Goal: Use online tool/utility: Use online tool/utility

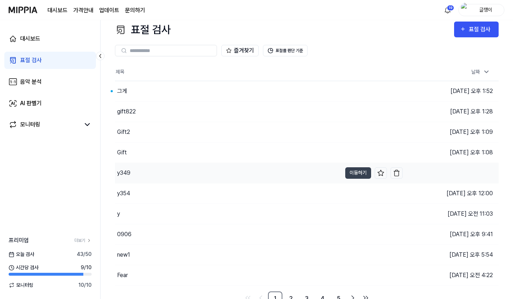
scroll to position [14, 0]
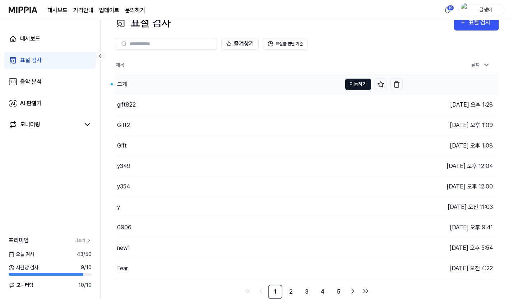
click at [358, 83] on button "이동하기" at bounding box center [358, 85] width 26 height 12
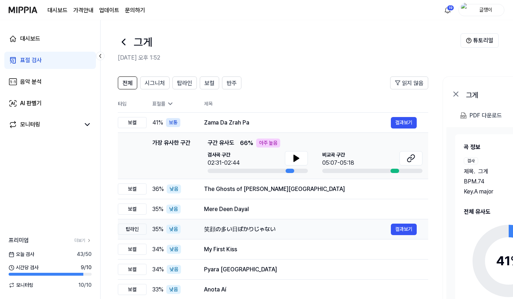
scroll to position [0, 0]
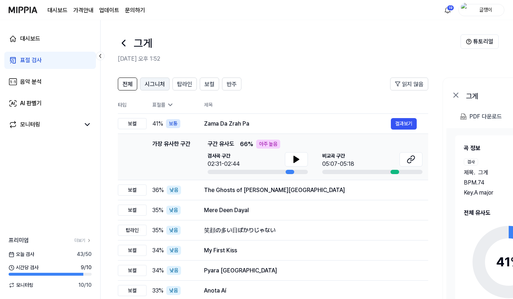
click at [155, 84] on span "시그니처" at bounding box center [155, 84] width 20 height 9
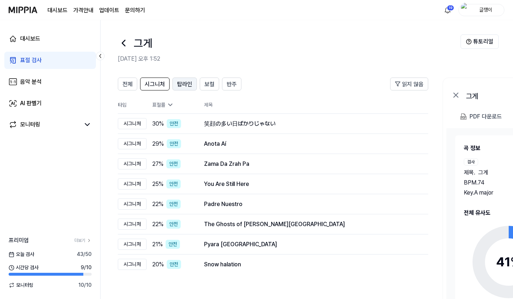
click at [180, 83] on span "탑라인" at bounding box center [184, 84] width 15 height 9
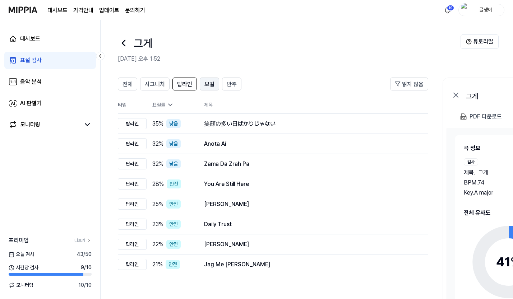
drag, startPoint x: 206, startPoint y: 83, endPoint x: 242, endPoint y: 75, distance: 36.9
click at [209, 82] on span "보컬" at bounding box center [210, 84] width 10 height 9
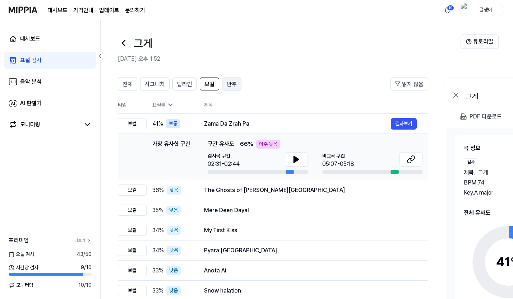
click at [240, 80] on button "반주" at bounding box center [231, 84] width 19 height 13
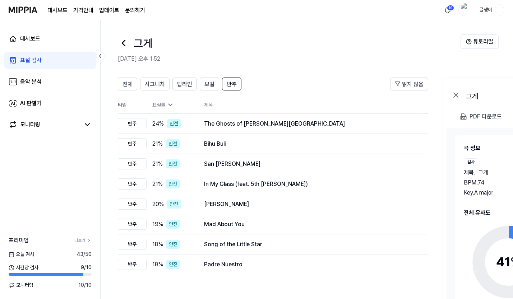
scroll to position [14, 0]
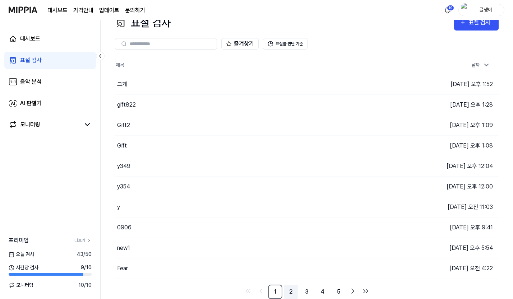
click at [291, 293] on link "2" at bounding box center [291, 292] width 14 height 14
click at [306, 288] on link "3" at bounding box center [307, 292] width 14 height 14
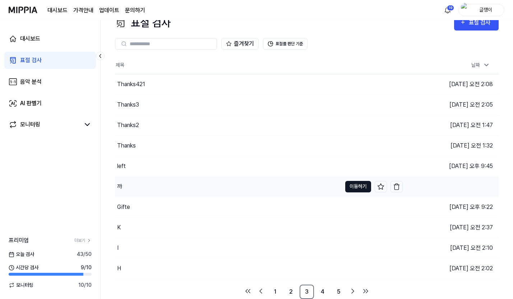
click at [354, 186] on button "이동하기" at bounding box center [358, 187] width 26 height 12
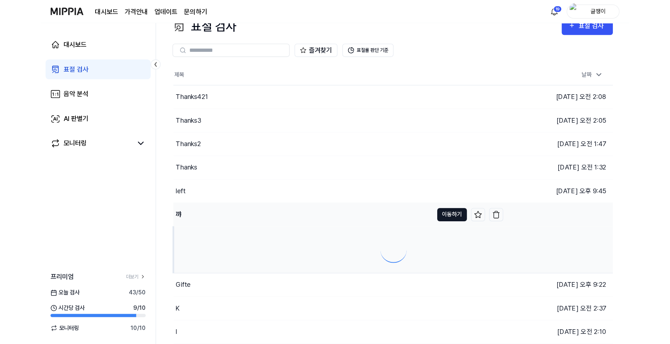
scroll to position [0, 0]
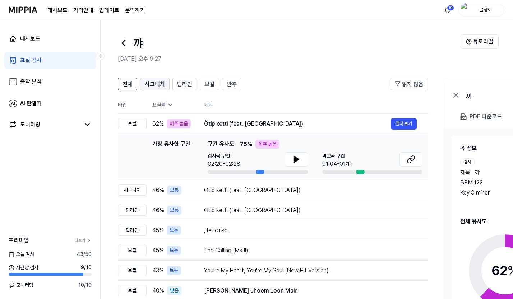
click at [155, 81] on span "시그니처" at bounding box center [155, 84] width 20 height 9
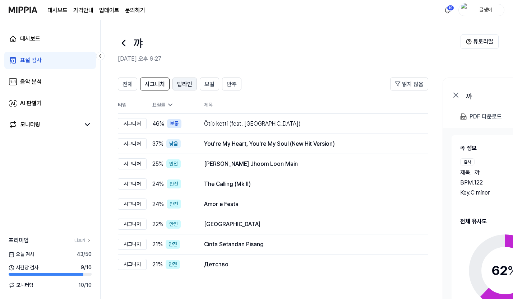
click at [185, 79] on div "탑라인" at bounding box center [184, 83] width 15 height 9
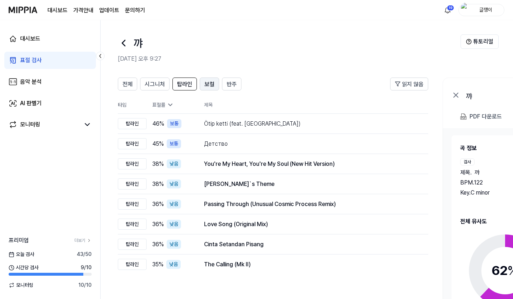
click at [216, 83] on button "보컬" at bounding box center [209, 84] width 19 height 13
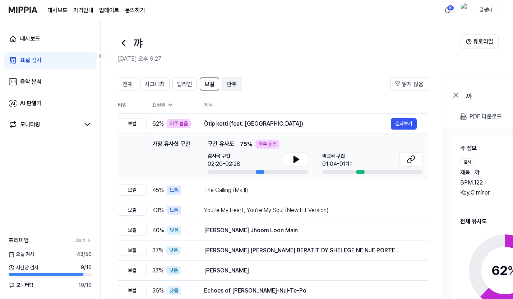
click at [233, 82] on span "반주" at bounding box center [232, 84] width 10 height 9
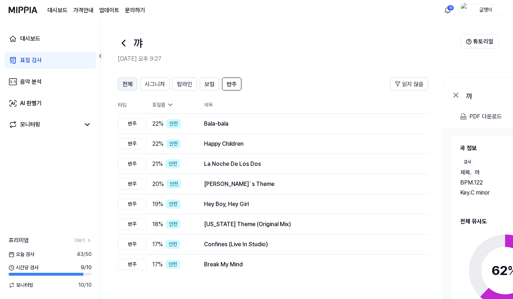
click at [128, 83] on span "전체" at bounding box center [128, 84] width 10 height 9
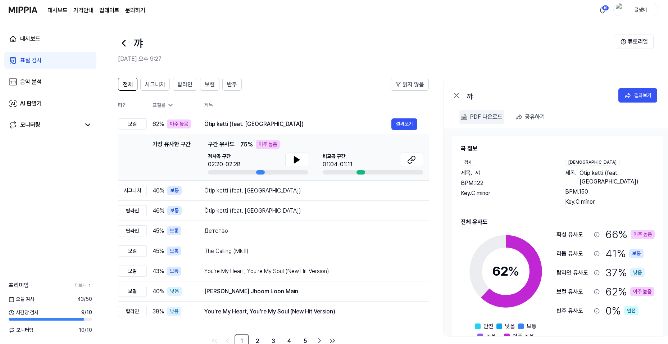
click at [486, 115] on div "PDF 다운로드" at bounding box center [486, 116] width 32 height 9
click at [153, 81] on span "시그니처" at bounding box center [155, 84] width 20 height 9
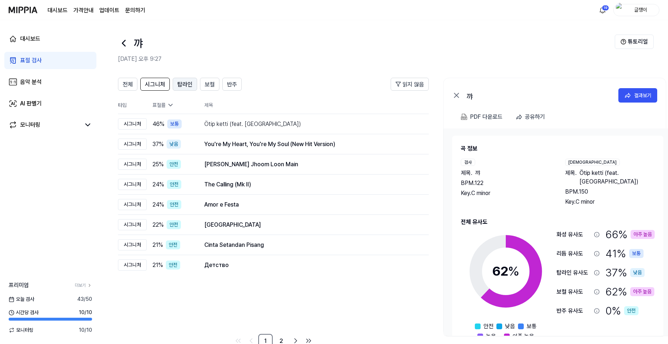
click at [183, 83] on span "탑라인" at bounding box center [184, 84] width 15 height 9
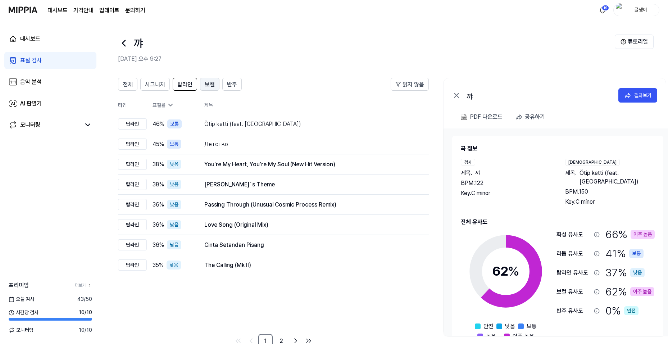
click at [207, 81] on span "보컬" at bounding box center [210, 84] width 10 height 9
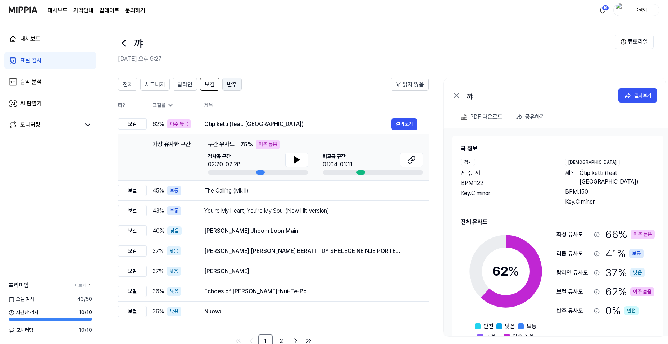
click at [230, 82] on span "반주" at bounding box center [232, 84] width 10 height 9
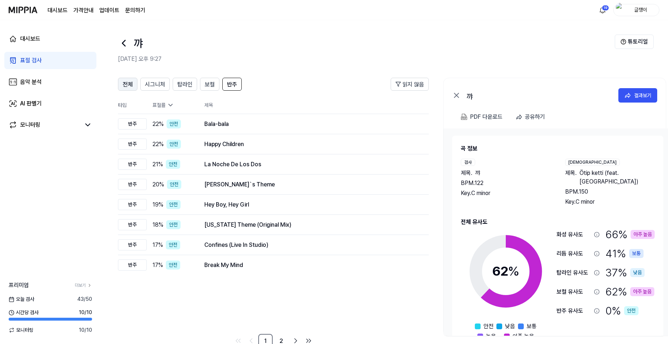
click at [129, 86] on span "전체" at bounding box center [128, 84] width 10 height 9
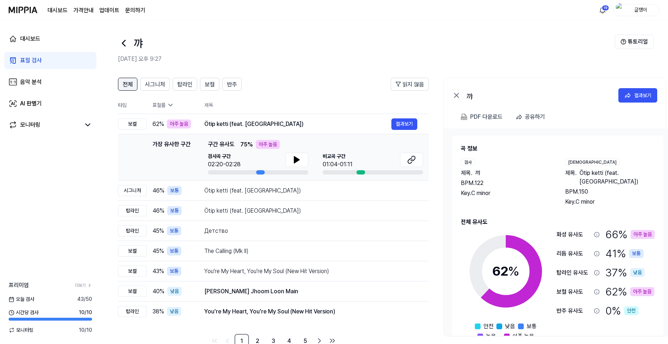
click at [132, 83] on span "전체" at bounding box center [128, 84] width 10 height 9
click at [286, 119] on div "Ötip ketti (feat. Aikyn) 결과보기" at bounding box center [310, 124] width 213 height 12
click at [127, 86] on span "전체" at bounding box center [128, 84] width 10 height 9
click at [158, 83] on span "시그니처" at bounding box center [155, 84] width 20 height 9
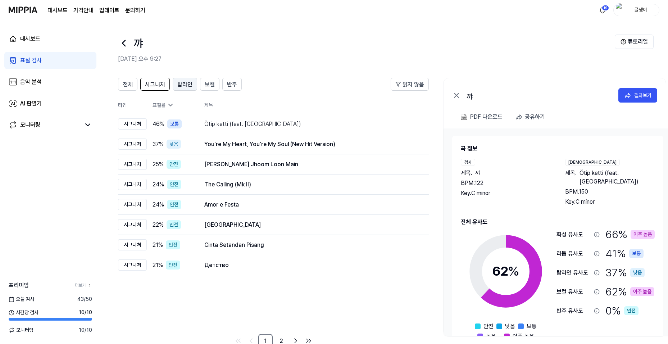
click at [181, 82] on span "탑라인" at bounding box center [184, 84] width 15 height 9
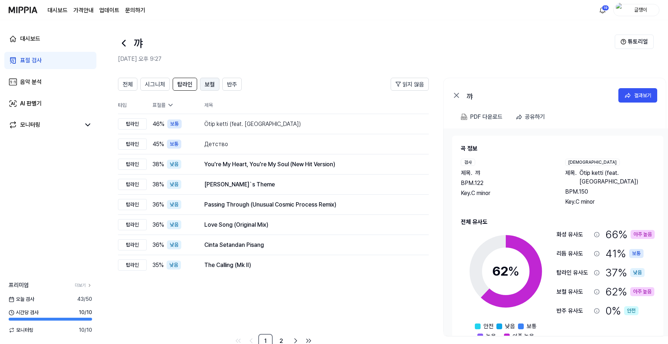
click at [206, 83] on span "보컬" at bounding box center [210, 84] width 10 height 9
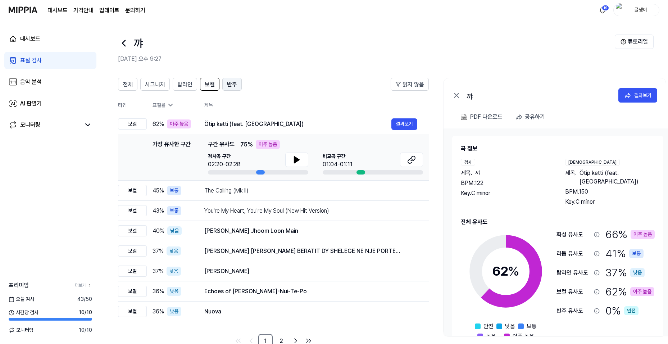
click at [229, 81] on span "반주" at bounding box center [232, 84] width 10 height 9
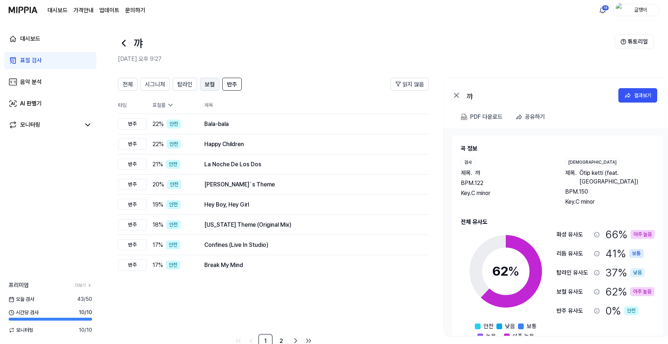
click at [202, 83] on button "보컬" at bounding box center [209, 84] width 19 height 13
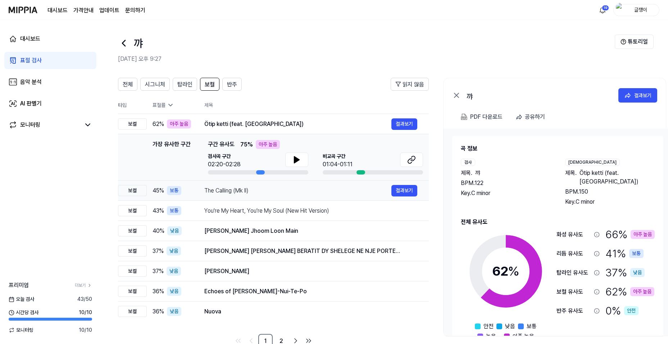
click at [282, 194] on div "The Calling (Mk II)" at bounding box center [297, 190] width 187 height 9
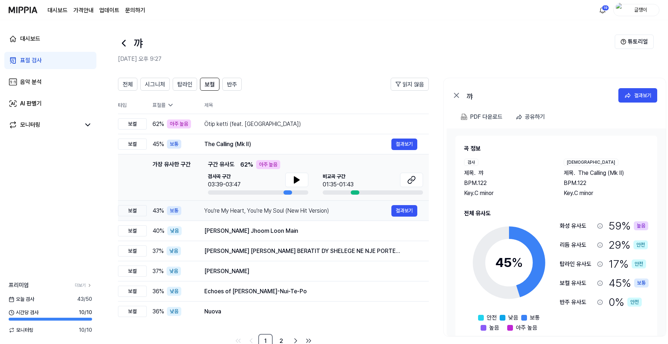
click at [277, 212] on div "You're My Heart, You're My Soul (New Hit Version)" at bounding box center [297, 210] width 187 height 9
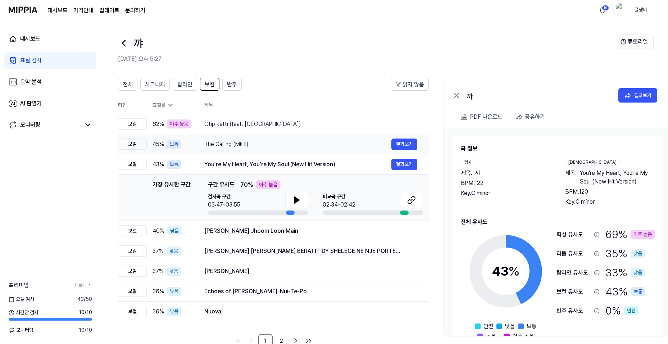
click at [254, 143] on div "The Calling (Mk II)" at bounding box center [297, 144] width 187 height 9
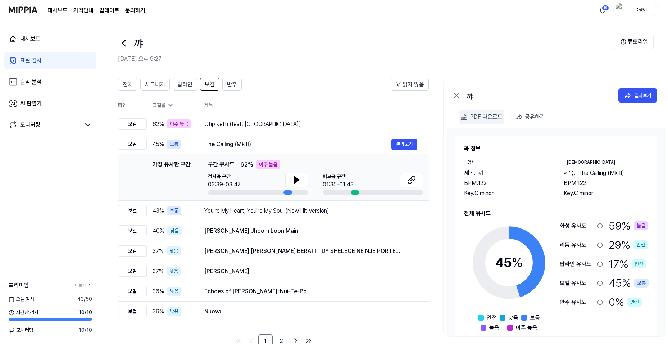
click at [487, 116] on div "PDF 다운로드" at bounding box center [486, 116] width 32 height 9
click at [272, 212] on div "You're My Heart, You're My Soul (New Hit Version)" at bounding box center [297, 210] width 187 height 9
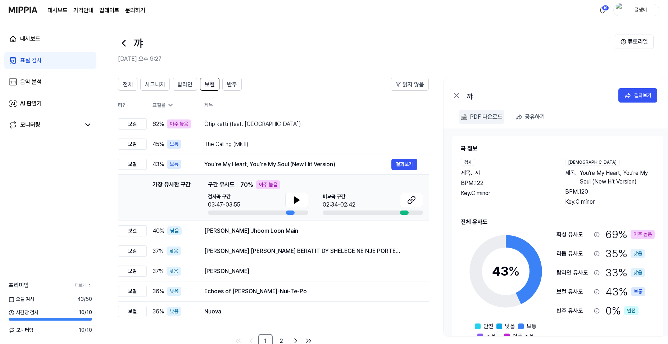
click at [487, 119] on div "PDF 다운로드" at bounding box center [486, 116] width 32 height 9
click at [29, 61] on div "표절 검사" at bounding box center [31, 60] width 22 height 9
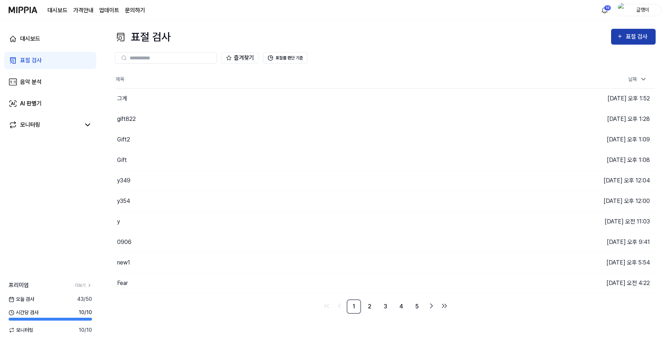
click at [513, 37] on div "표절 검사" at bounding box center [638, 36] width 24 height 9
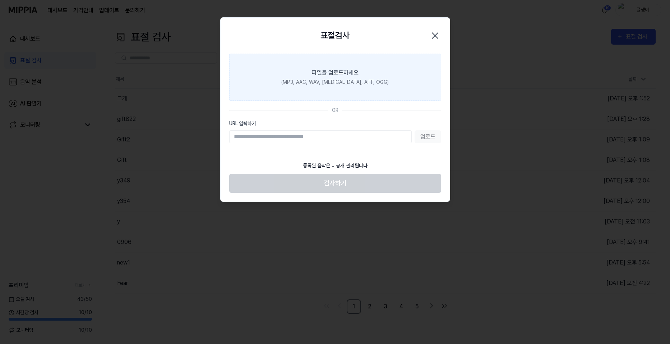
click at [327, 76] on div "파일을 업로드하세요" at bounding box center [335, 72] width 47 height 9
click at [0, 0] on input "파일을 업로드하세요 (MP3, AAC, WAV, [MEDICAL_DATA], AIFF, OGG)" at bounding box center [0, 0] width 0 height 0
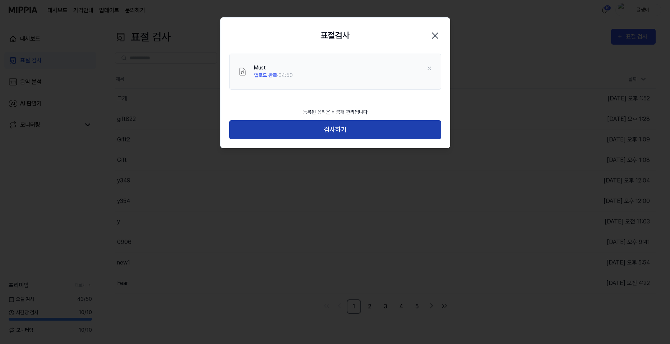
click at [332, 127] on button "검사하기" at bounding box center [335, 129] width 212 height 19
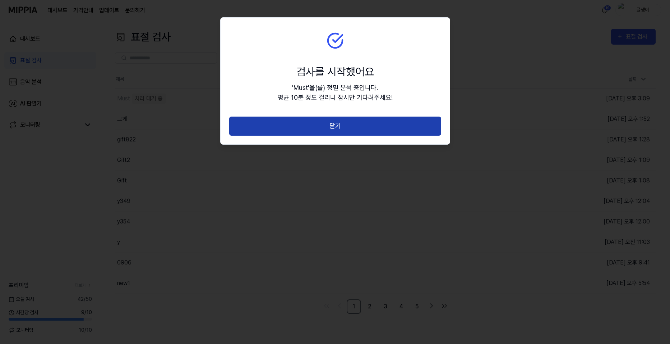
click at [339, 127] on button "닫기" at bounding box center [335, 125] width 212 height 19
